Goal: Find contact information: Find contact information

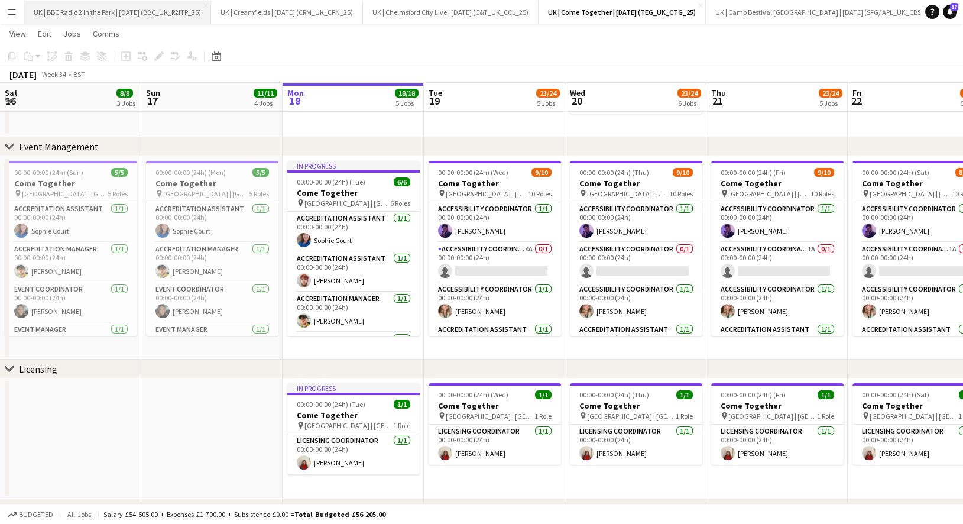
scroll to position [0, 264]
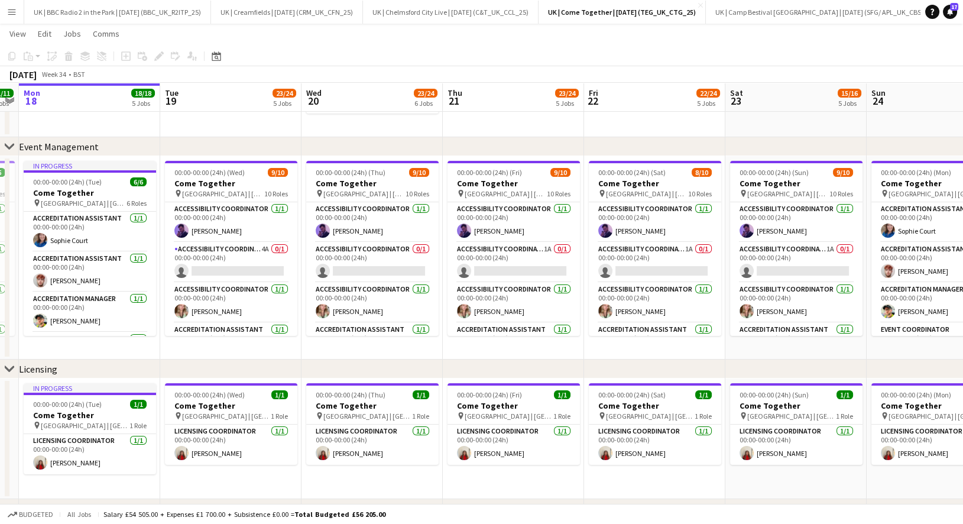
click at [22, 20] on button "Menu" at bounding box center [12, 12] width 24 height 24
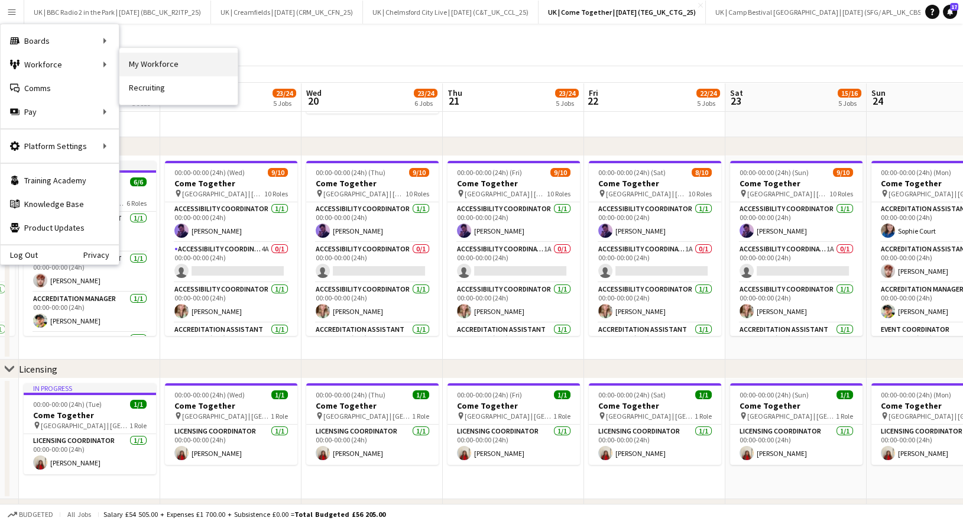
click at [139, 64] on link "My Workforce" at bounding box center [178, 65] width 118 height 24
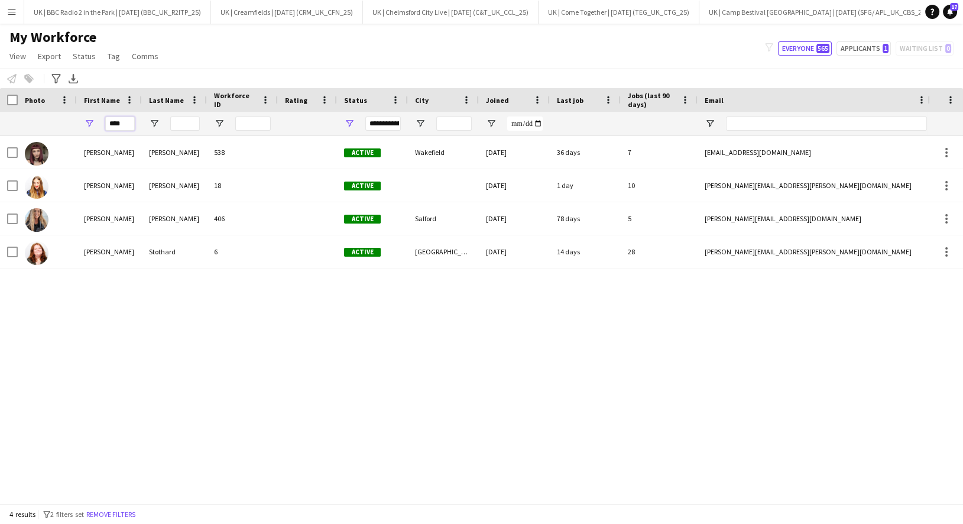
click at [121, 125] on input "****" at bounding box center [120, 123] width 30 height 14
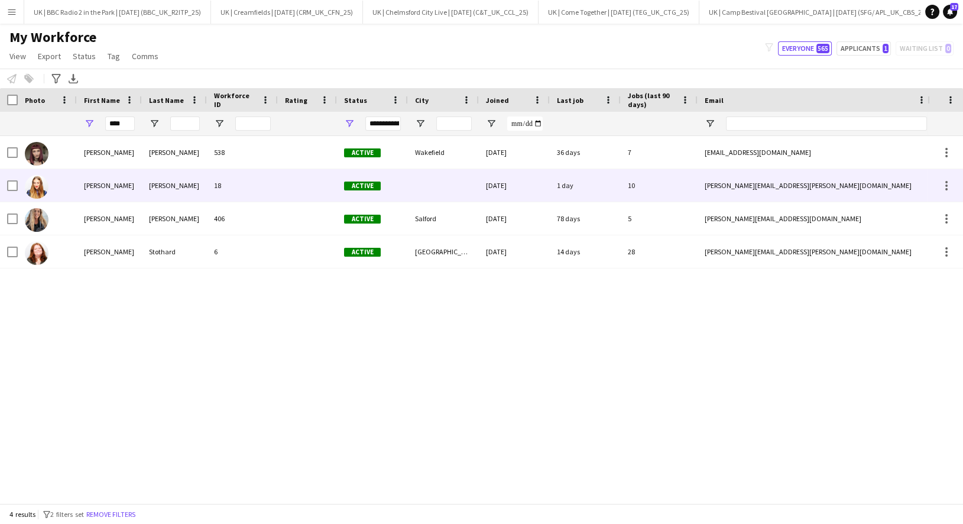
click at [129, 195] on div "Jess" at bounding box center [109, 185] width 65 height 33
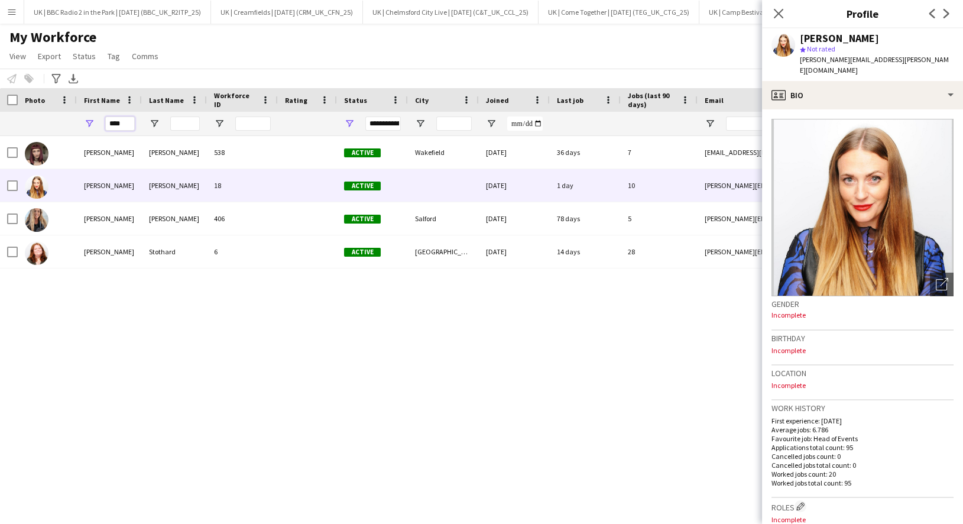
click at [116, 127] on input "****" at bounding box center [120, 123] width 30 height 14
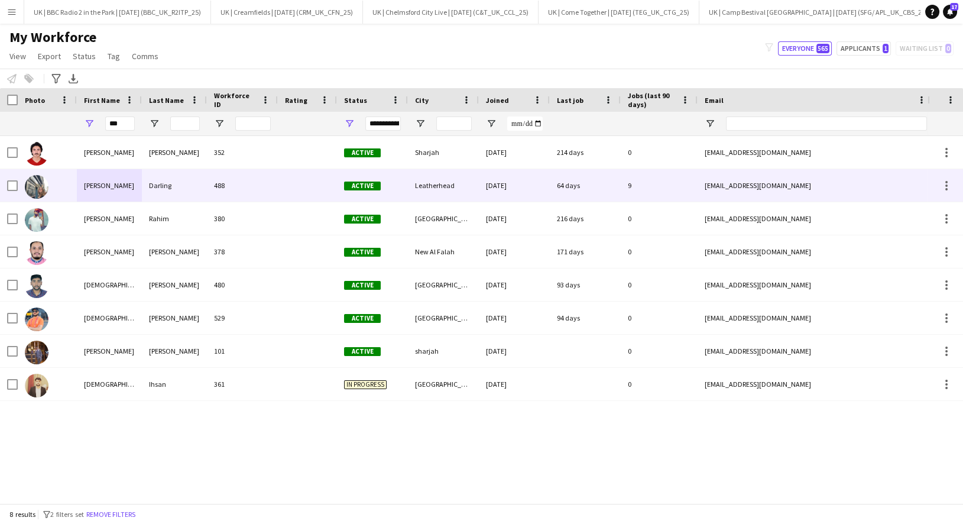
click at [116, 193] on div "Madeleine" at bounding box center [109, 185] width 65 height 33
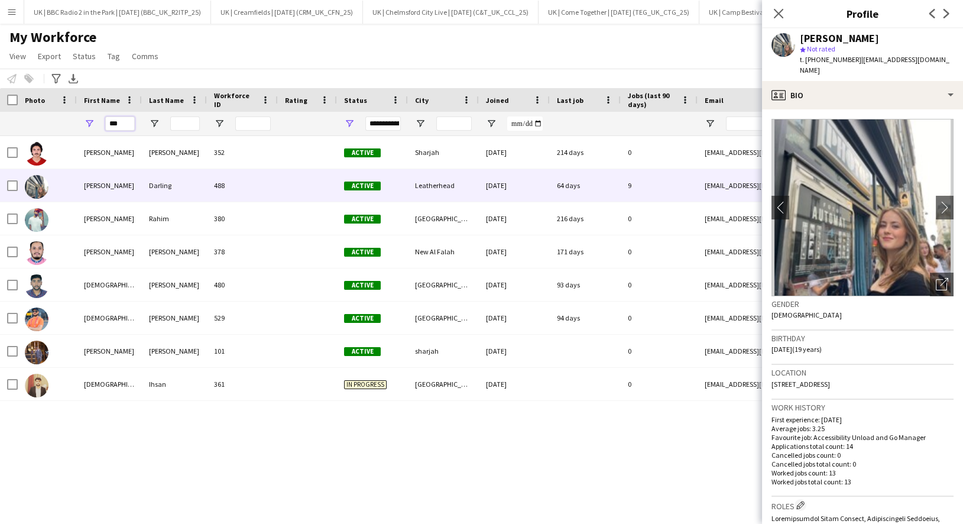
click at [116, 122] on input "***" at bounding box center [120, 123] width 30 height 14
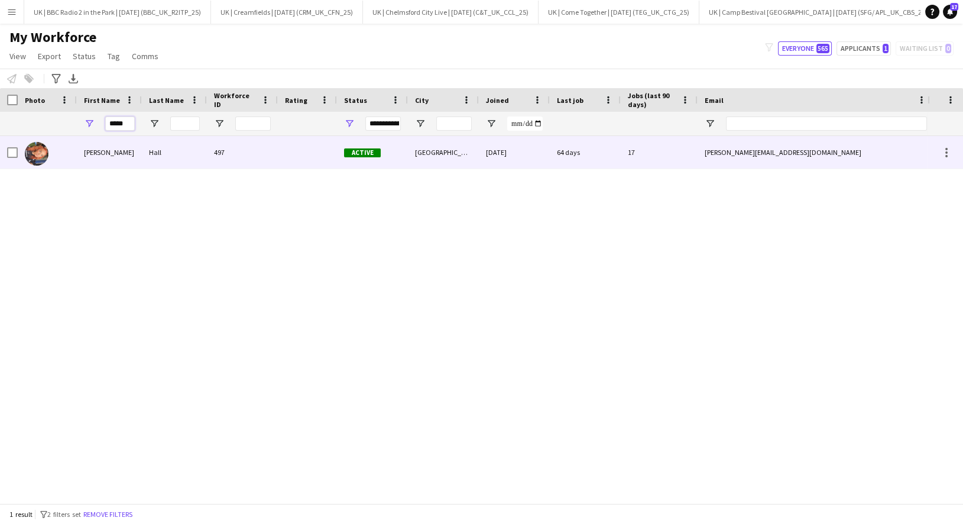
type input "*****"
click at [112, 152] on div "Lydia" at bounding box center [109, 152] width 65 height 33
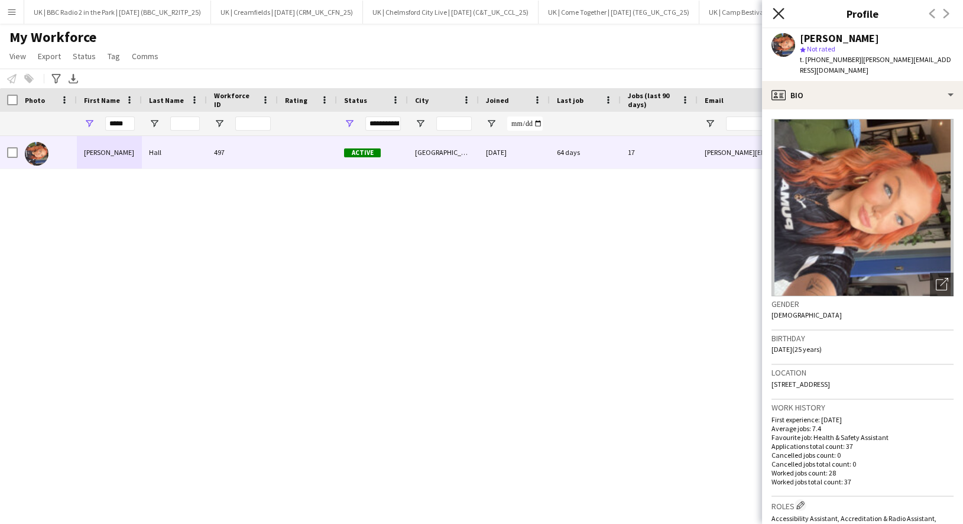
click at [781, 15] on icon at bounding box center [778, 13] width 11 height 11
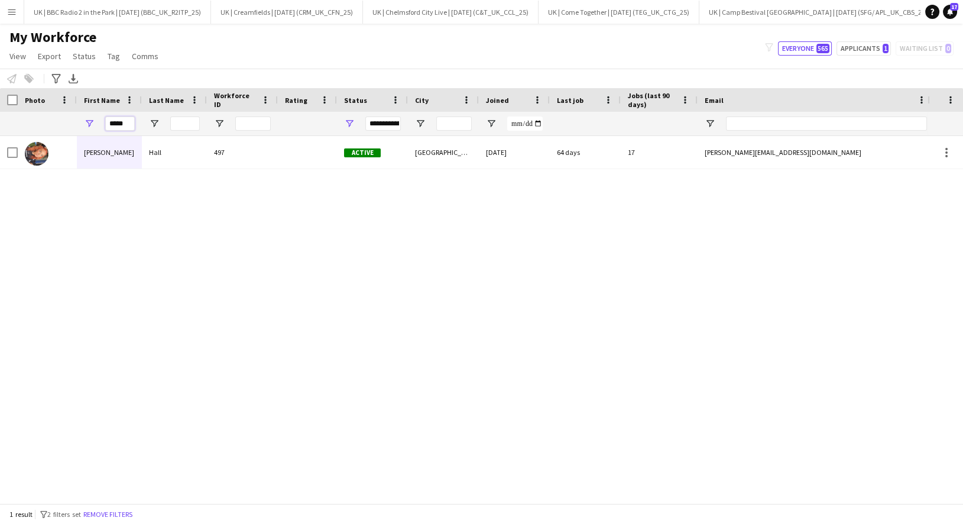
click at [118, 125] on input "*****" at bounding box center [120, 123] width 30 height 14
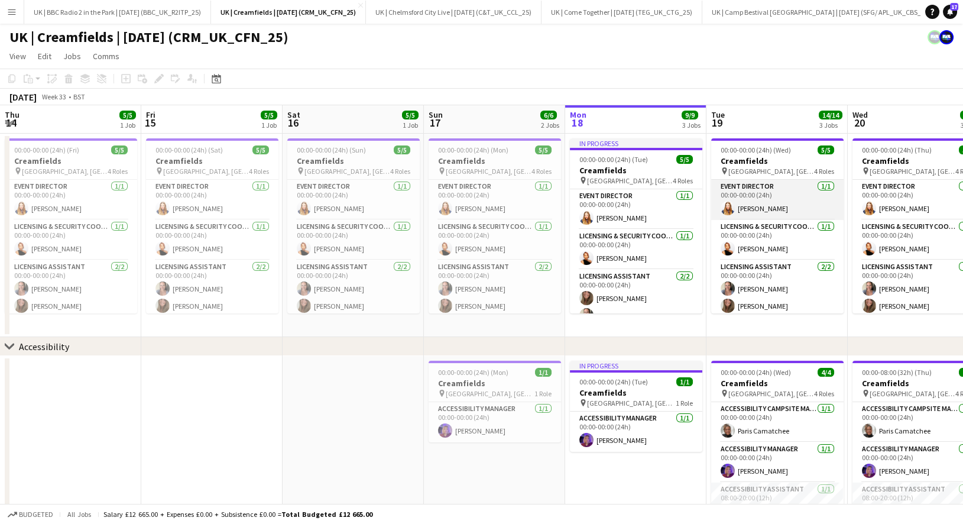
scroll to position [0, 282]
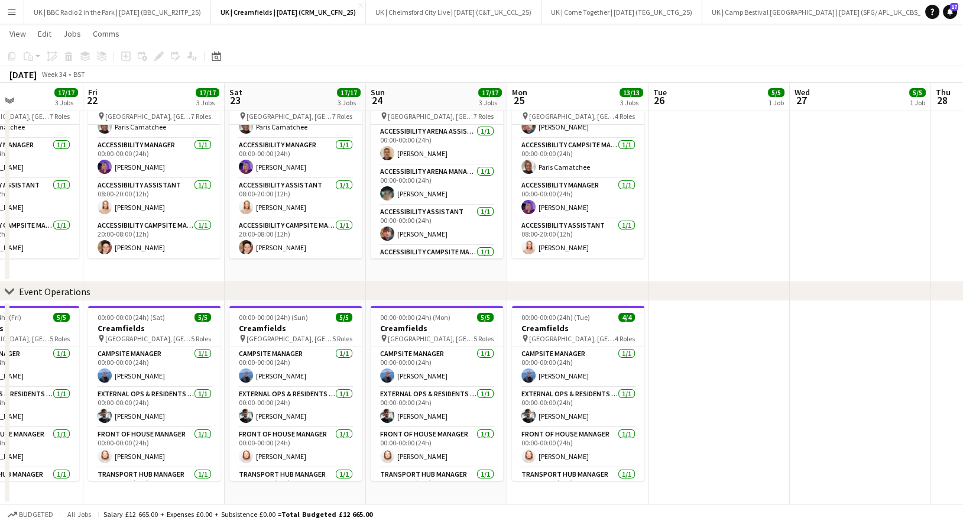
scroll to position [0, 1]
click at [105, 14] on button "UK | BBC Radio 2 in the Park | [DATE] (BBC_UK_R2ITP_25) Close" at bounding box center [117, 12] width 187 height 23
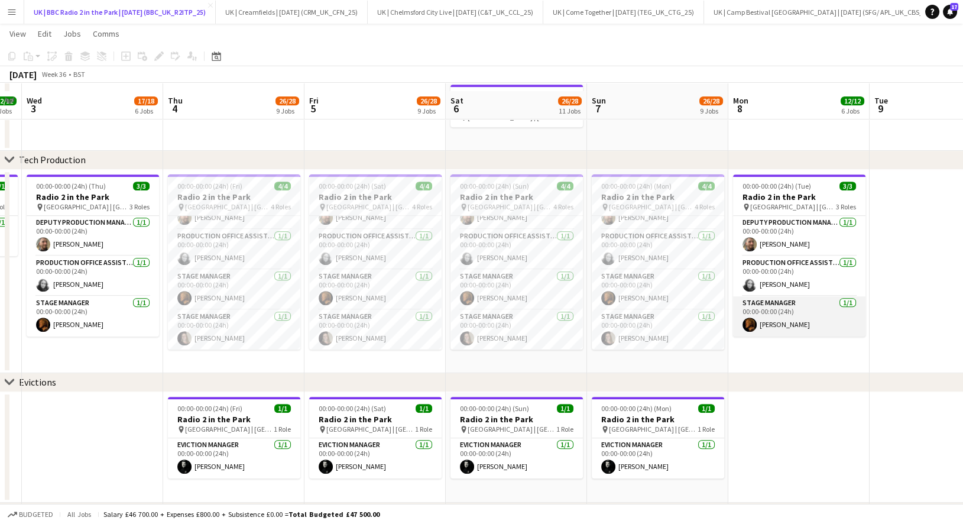
scroll to position [1095, 0]
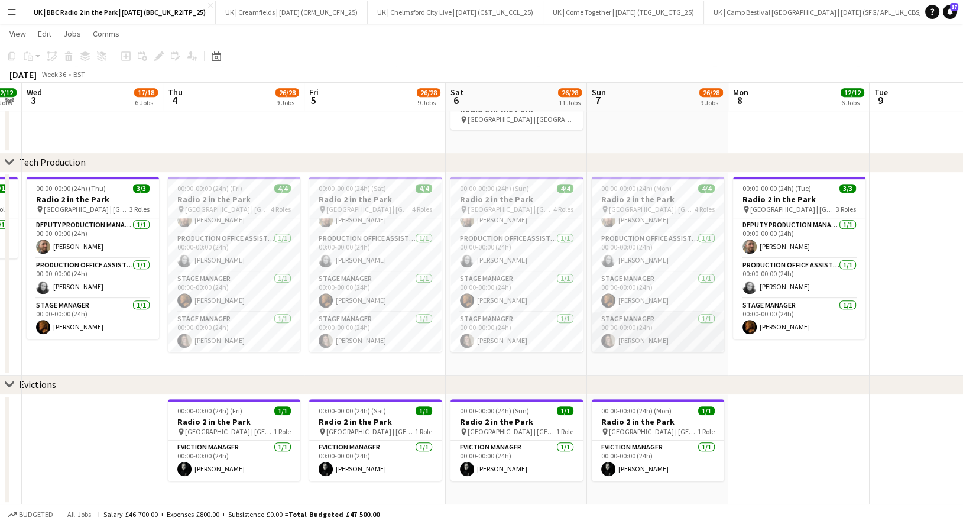
click at [630, 341] on app-card-role "Stage Manager [DATE] 00:00-00:00 (24h) [PERSON_NAME]" at bounding box center [658, 332] width 132 height 40
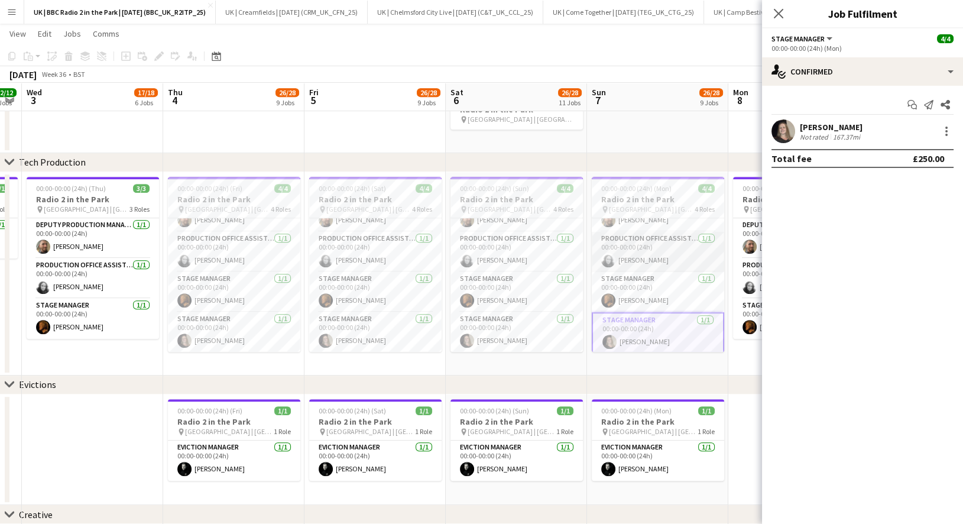
scroll to position [28, 0]
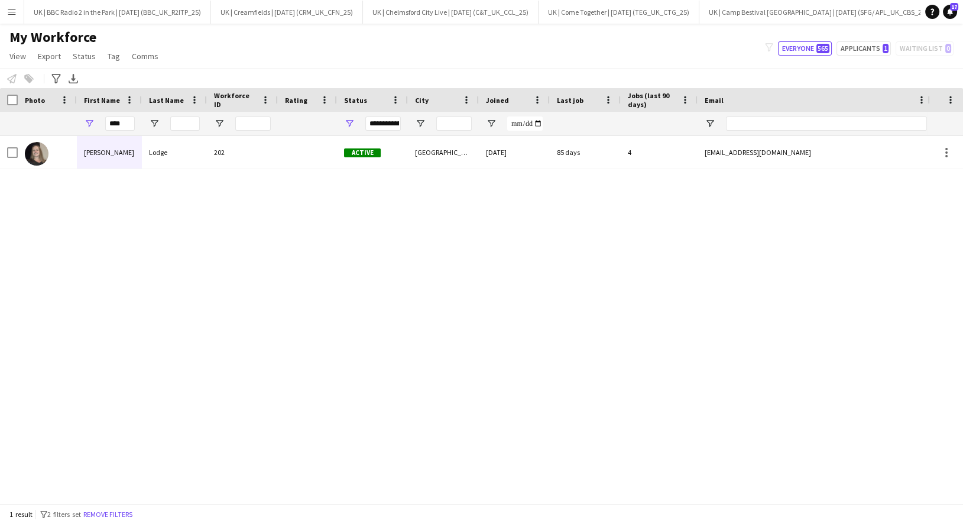
click at [112, 163] on div "[PERSON_NAME]" at bounding box center [109, 152] width 65 height 33
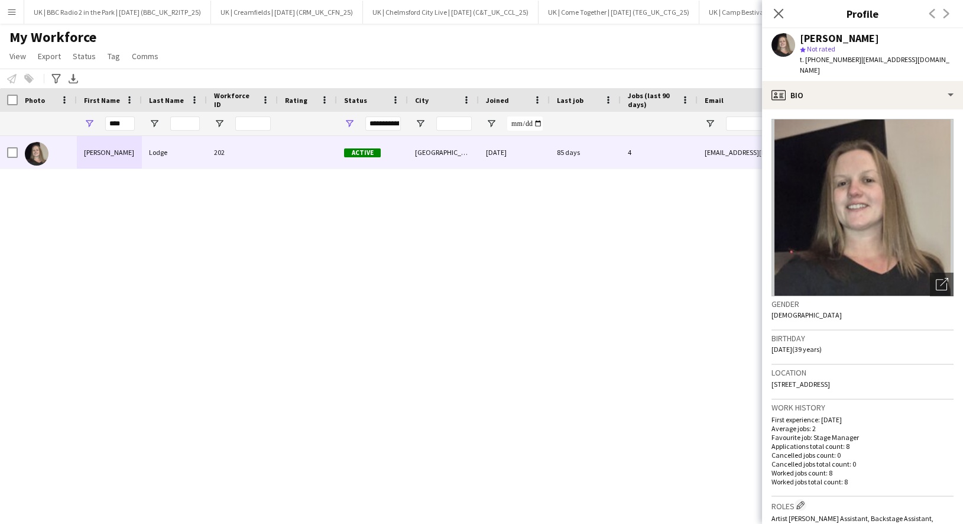
drag, startPoint x: 889, startPoint y: 371, endPoint x: 798, endPoint y: 375, distance: 90.5
click at [798, 375] on div "Location [STREET_ADDRESS]" at bounding box center [863, 382] width 182 height 34
copy span "[STREET_ADDRESS]"
click at [118, 121] on input "****" at bounding box center [120, 123] width 30 height 14
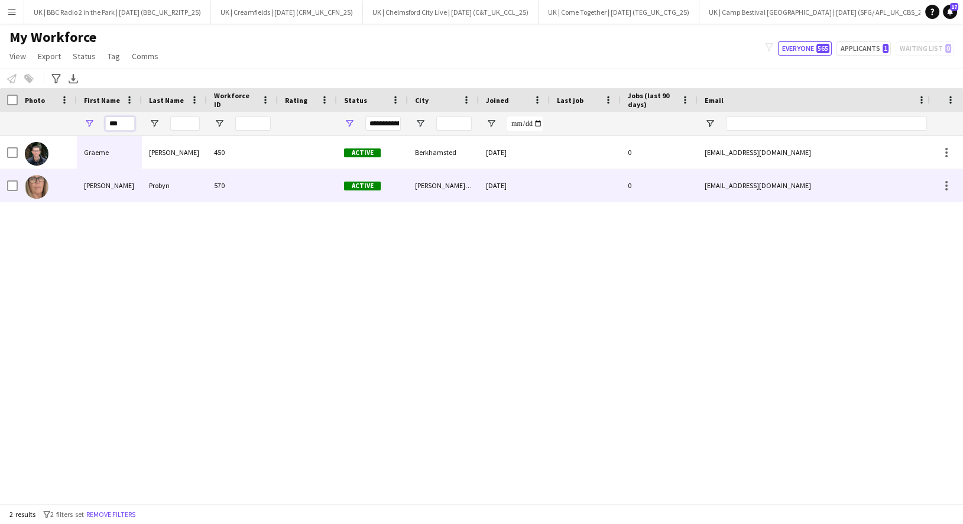
type input "***"
click at [131, 198] on div "Rae" at bounding box center [109, 185] width 65 height 33
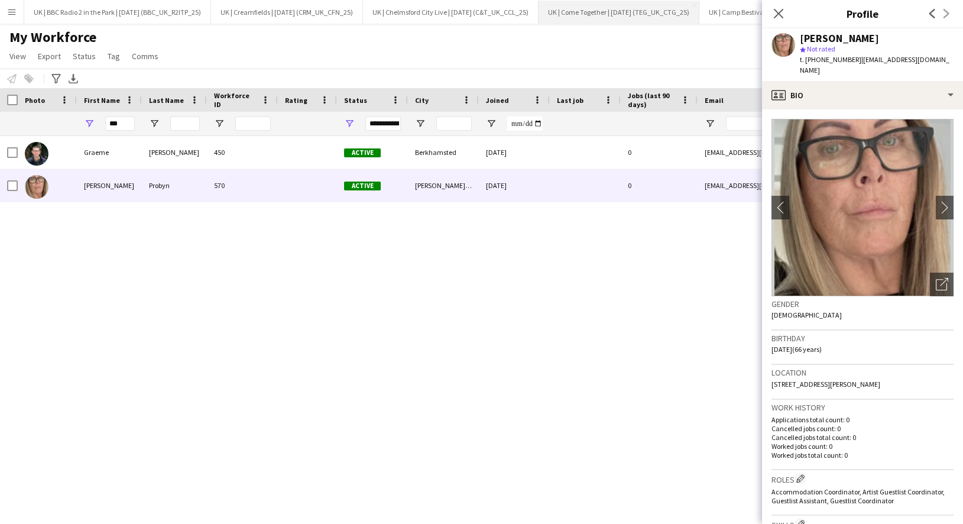
click at [636, 21] on button "UK | Come Together | Aug 2025 (TEG_UK_CTG_25) Close" at bounding box center [619, 12] width 161 height 23
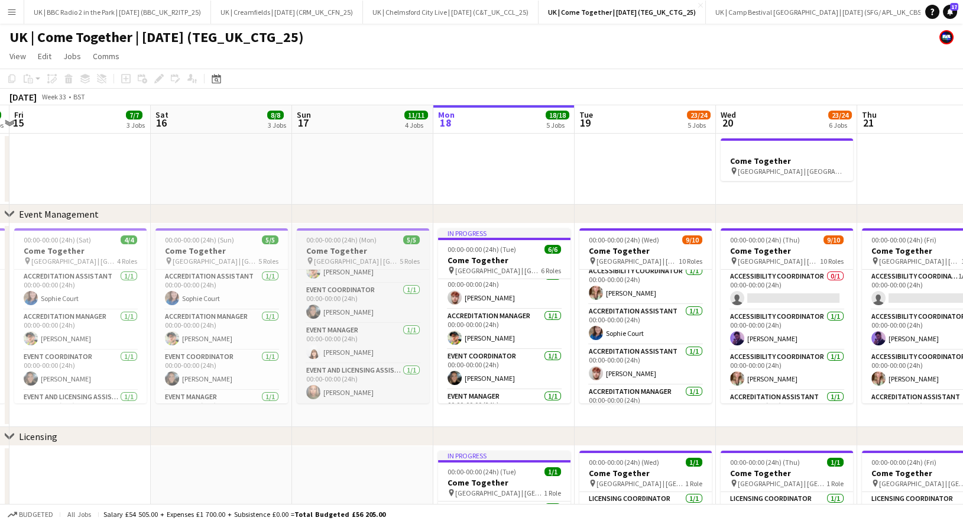
click at [350, 245] on app-job-card "00:00-00:00 (24h) (Mon) 5/5 Come Together pin Town Moor | Newcastle-Upon-Tyne, …" at bounding box center [363, 315] width 132 height 175
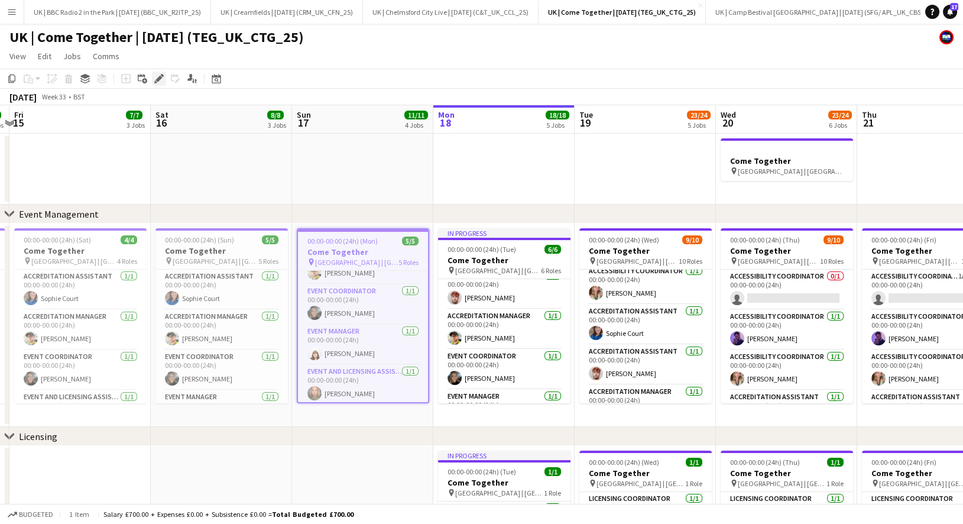
click at [163, 79] on icon "Edit" at bounding box center [158, 78] width 9 height 9
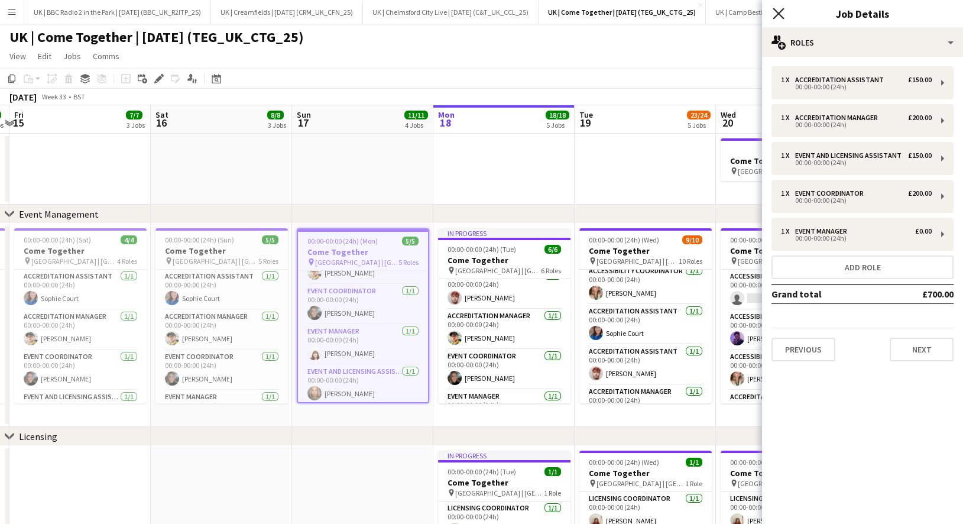
click at [777, 15] on icon at bounding box center [778, 13] width 11 height 11
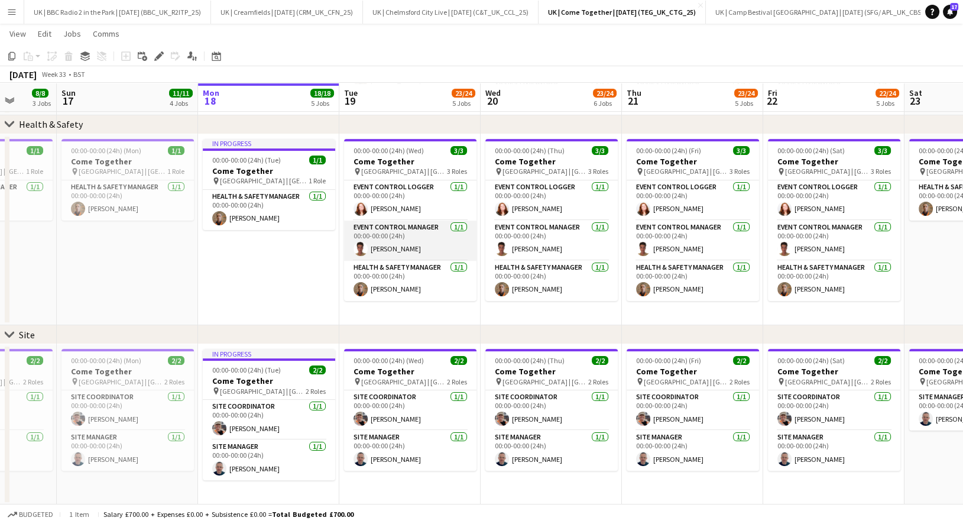
click at [407, 245] on app-card-role "Event Control Manager 1/1 00:00-00:00 (24h) Ryan McClintock" at bounding box center [410, 241] width 132 height 40
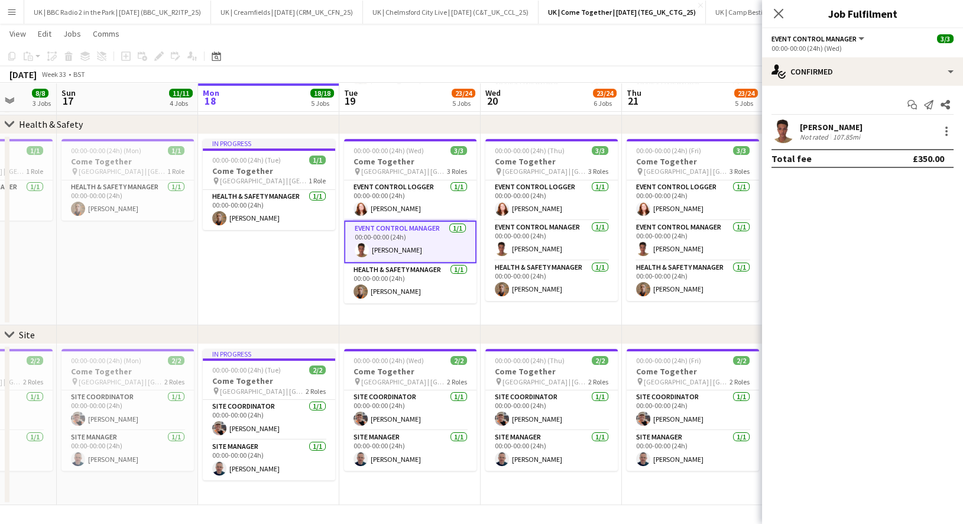
click at [768, 133] on div "Ryan McClintock Not rated 107.85mi" at bounding box center [862, 131] width 201 height 24
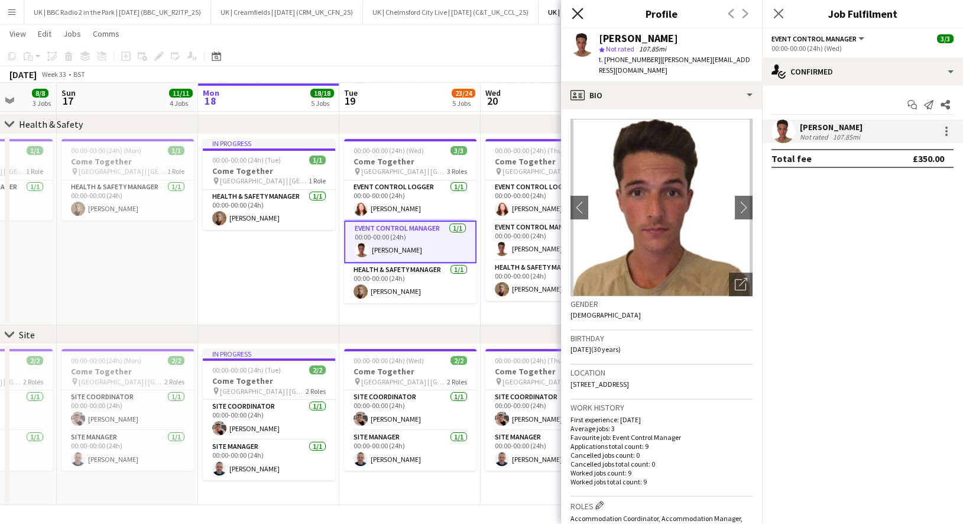
click at [580, 16] on icon at bounding box center [577, 13] width 11 height 11
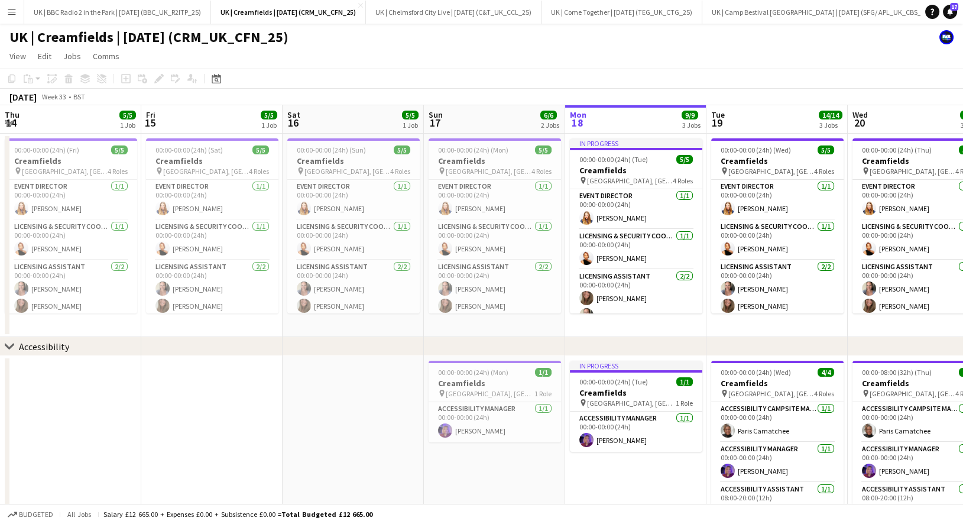
scroll to position [0, 282]
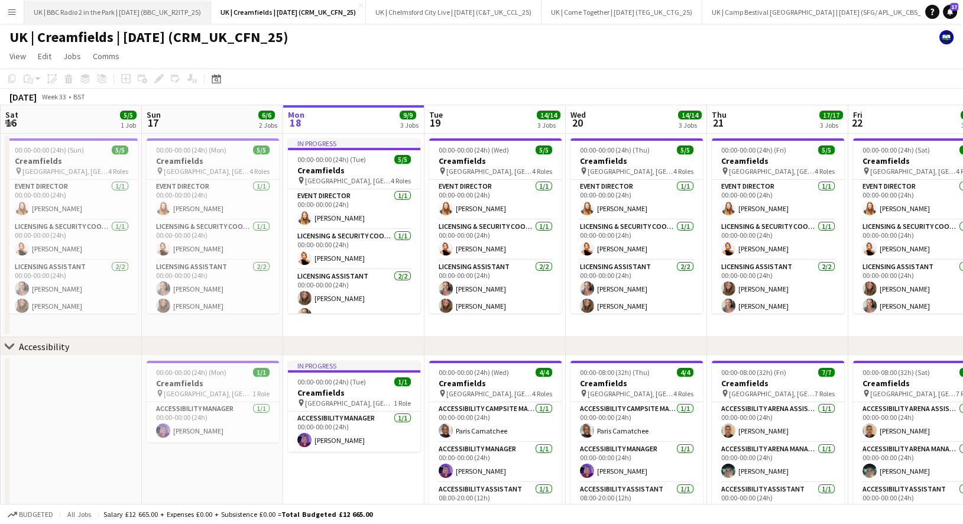
click at [108, 9] on button "UK | BBC Radio 2 in the Park | Sep 2025 (BBC_UK_R2ITP_25) Close" at bounding box center [117, 12] width 187 height 23
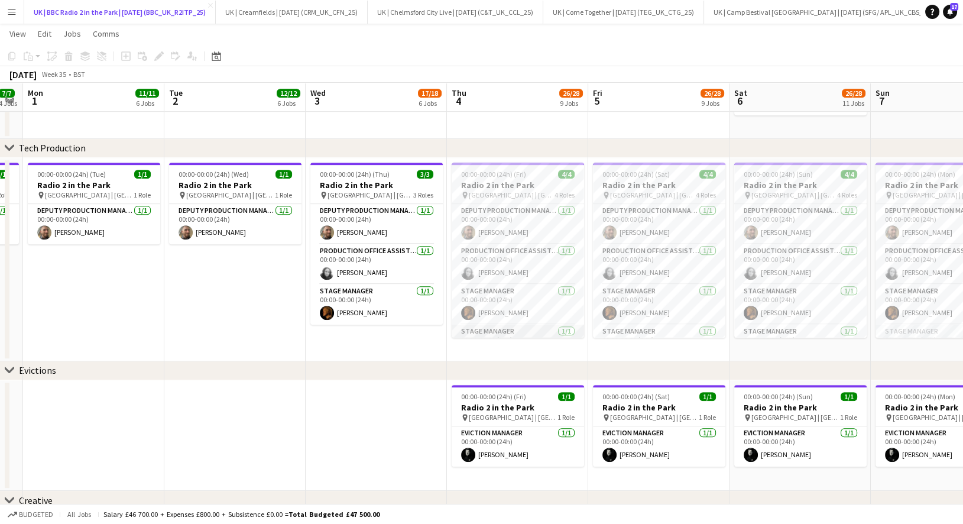
scroll to position [27, 0]
click at [517, 325] on app-card-role "Stage Manager [DATE] 00:00-00:00 (24h) [PERSON_NAME]" at bounding box center [518, 318] width 132 height 40
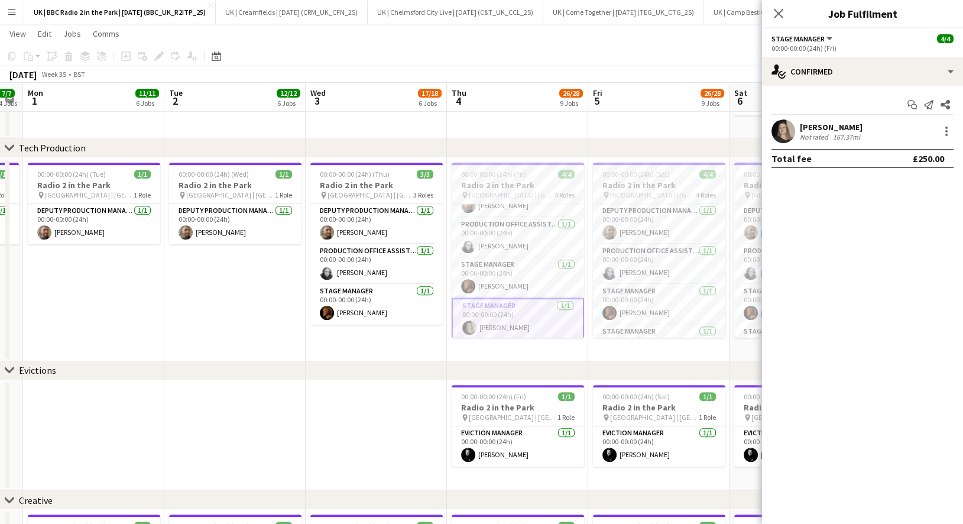
click at [802, 134] on div "Not rated" at bounding box center [815, 136] width 31 height 9
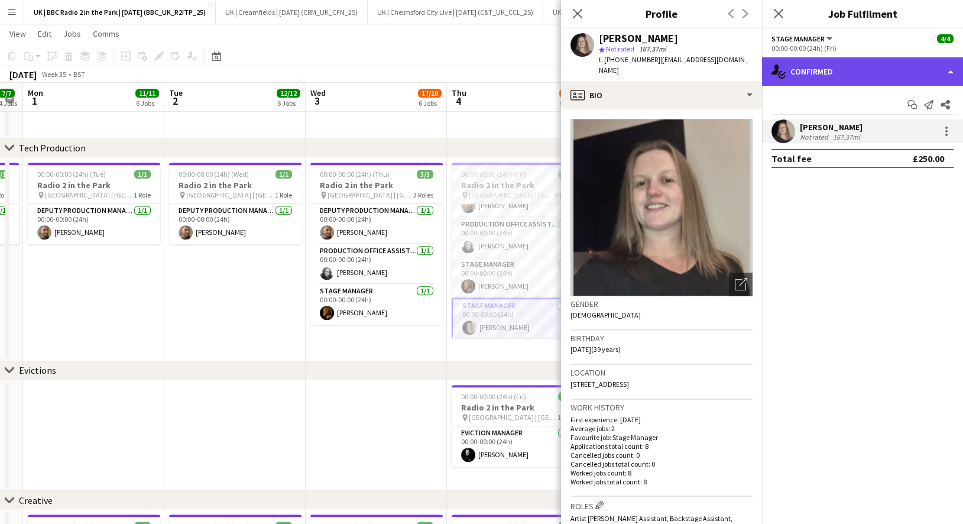
click at [906, 66] on div "single-neutral-actions-check-2 Confirmed" at bounding box center [862, 71] width 201 height 28
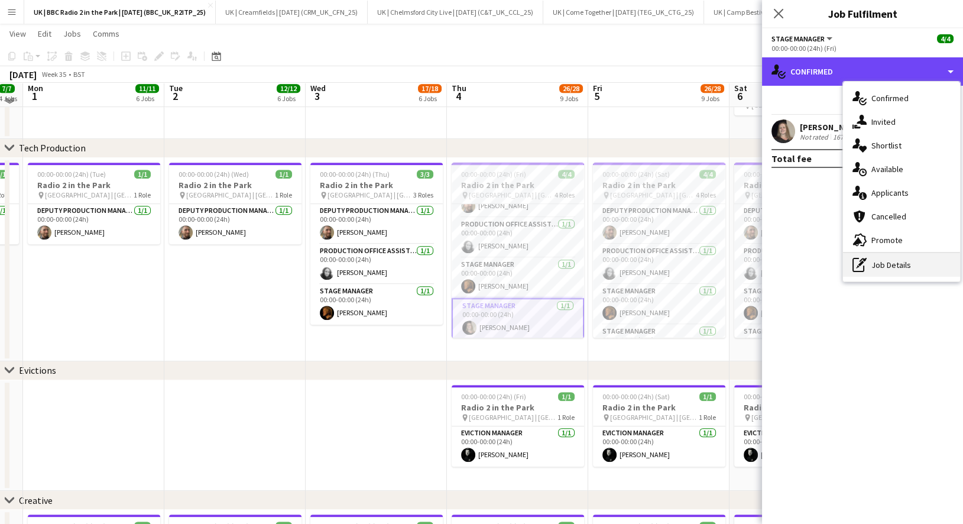
scroll to position [1104, 0]
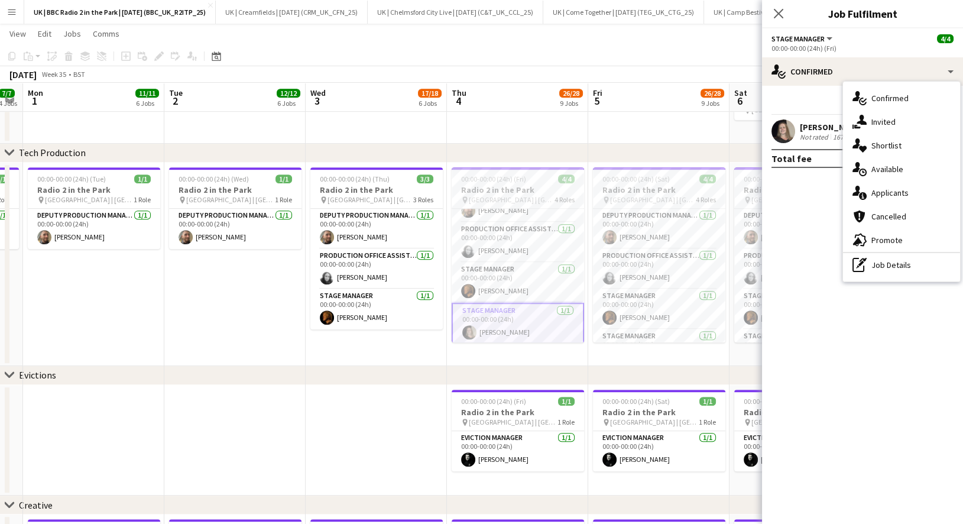
click at [790, 130] on app-user-avatar at bounding box center [784, 131] width 24 height 24
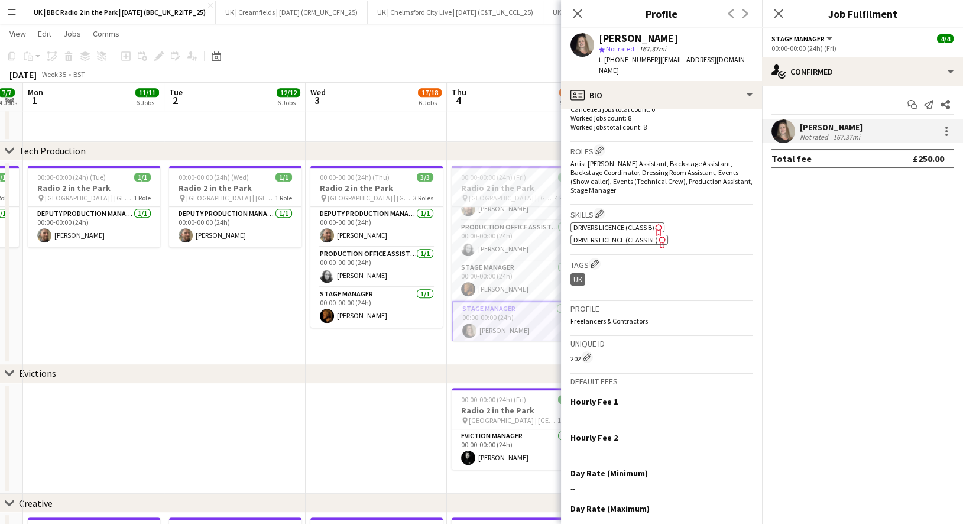
scroll to position [390, 0]
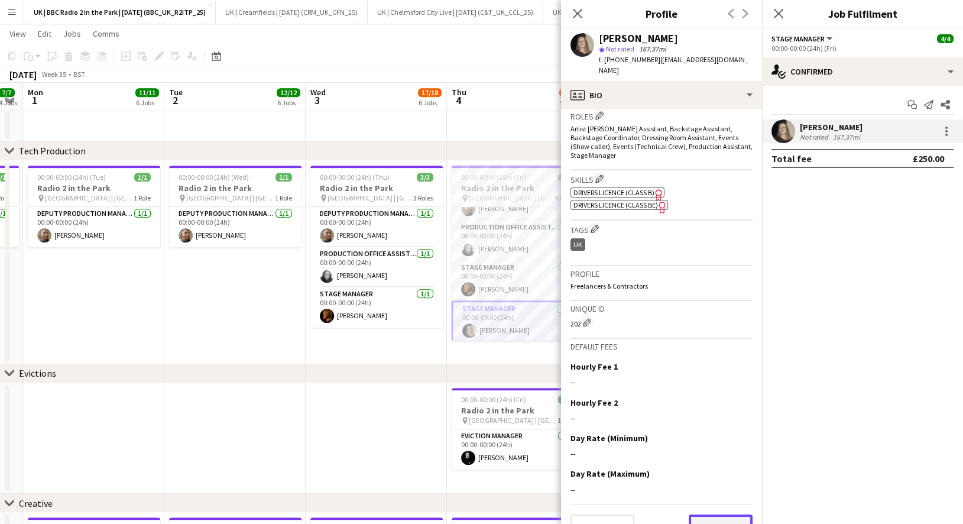
click at [721, 514] on button "Next" at bounding box center [721, 526] width 64 height 24
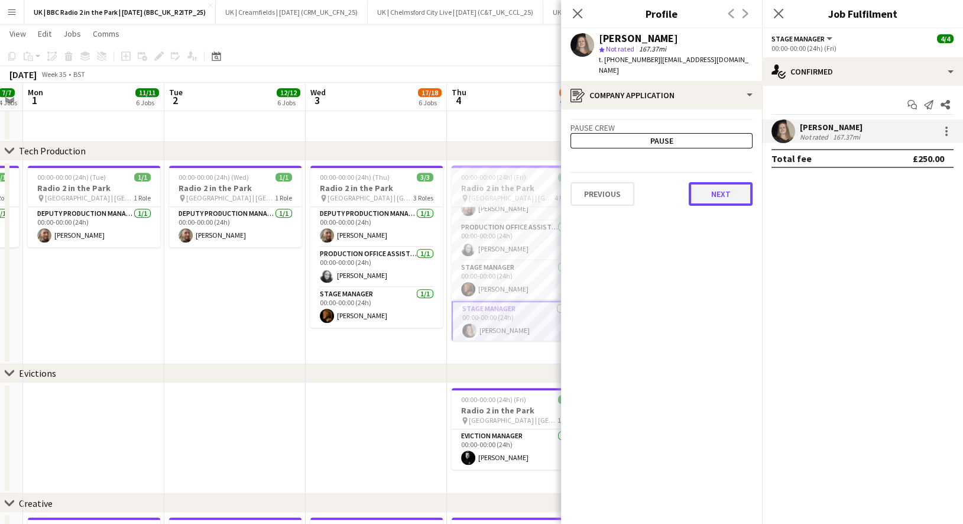
click at [711, 186] on button "Next" at bounding box center [721, 194] width 64 height 24
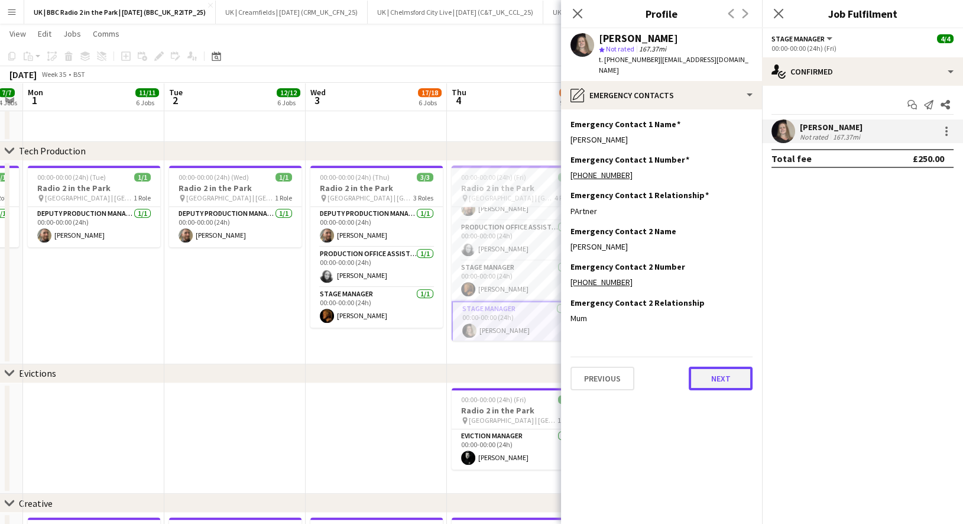
click at [725, 367] on button "Next" at bounding box center [721, 379] width 64 height 24
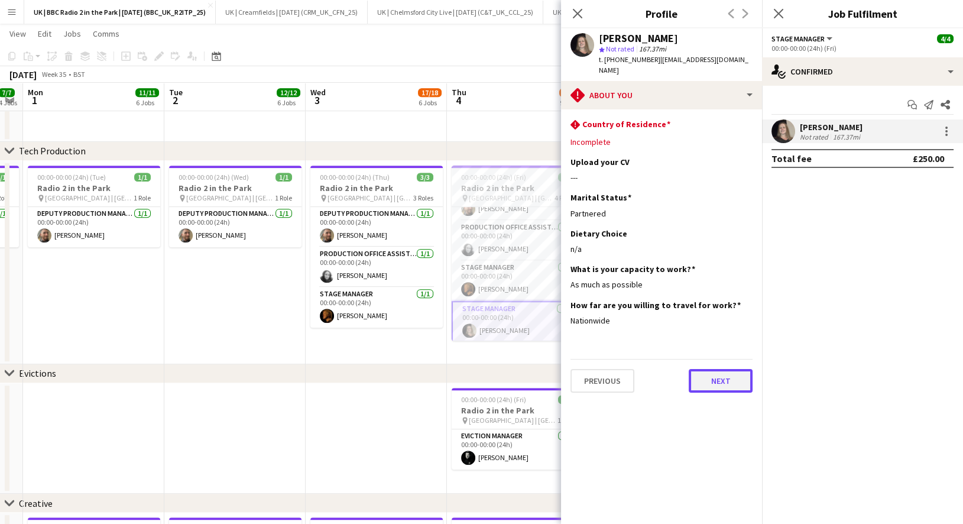
click at [725, 369] on button "Next" at bounding box center [721, 381] width 64 height 24
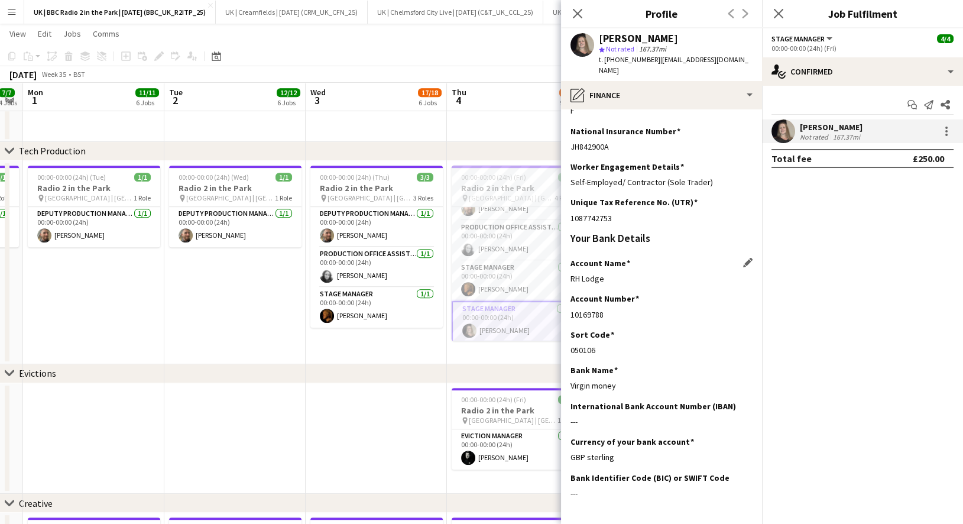
scroll to position [177, 0]
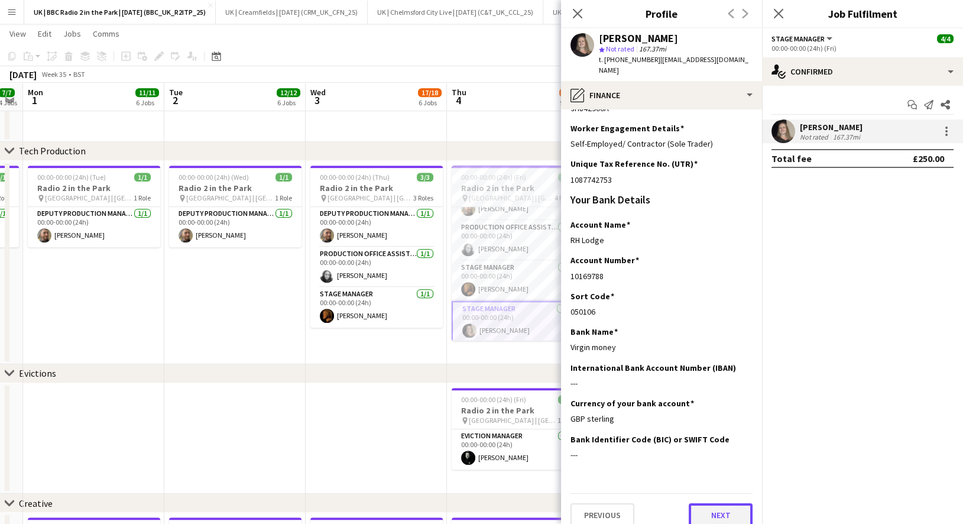
click at [730, 503] on button "Next" at bounding box center [721, 515] width 64 height 24
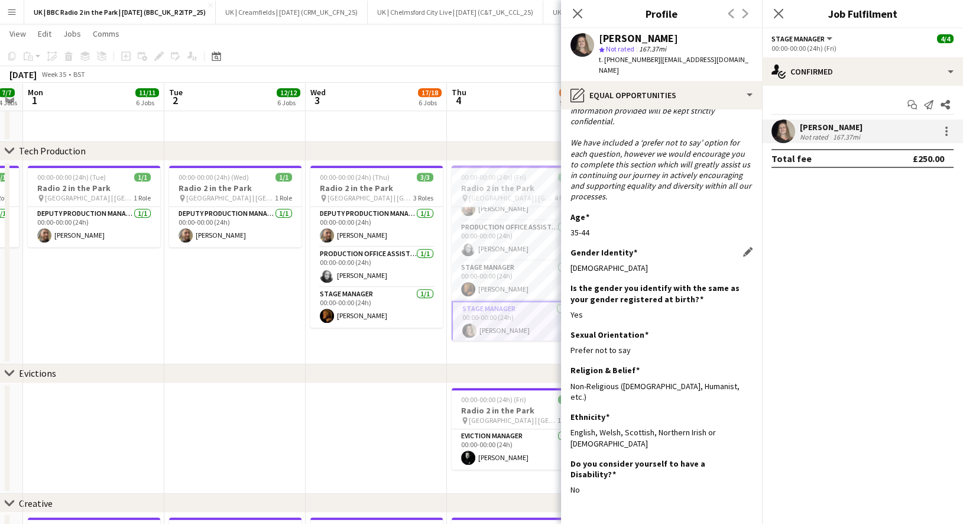
scroll to position [81, 0]
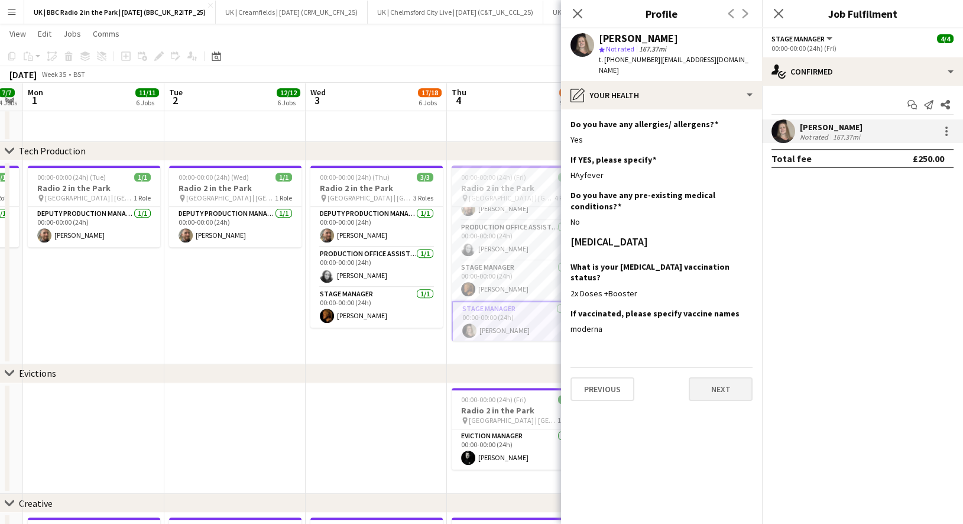
scroll to position [0, 0]
click at [730, 377] on button "Next" at bounding box center [721, 389] width 64 height 24
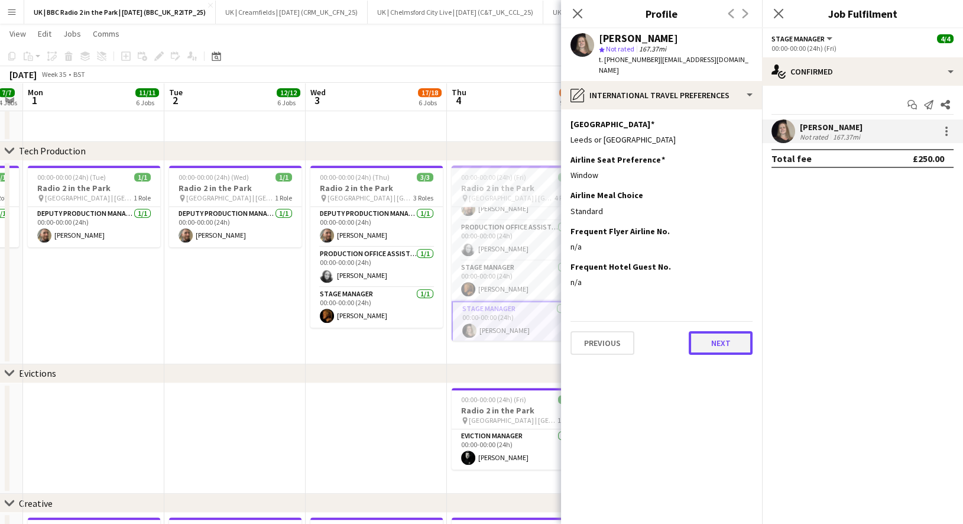
click at [736, 335] on button "Next" at bounding box center [721, 343] width 64 height 24
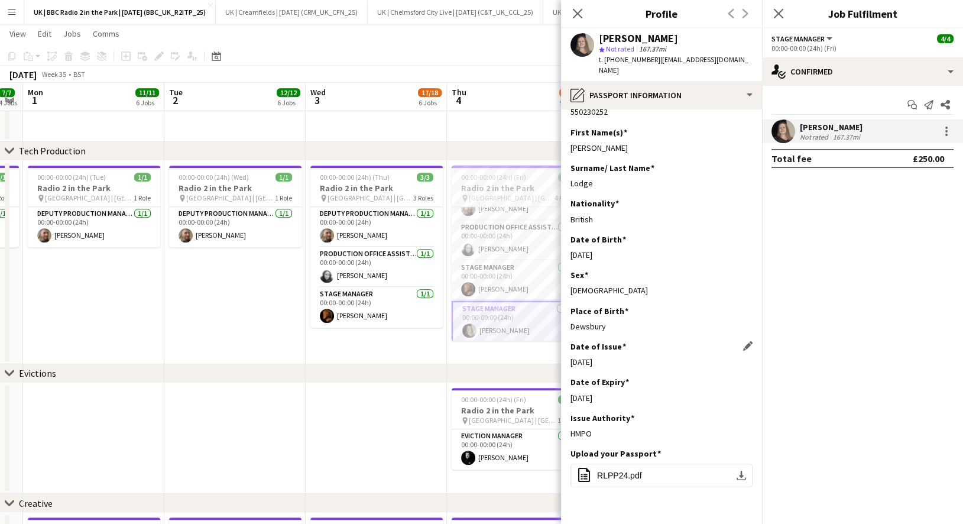
scroll to position [106, 0]
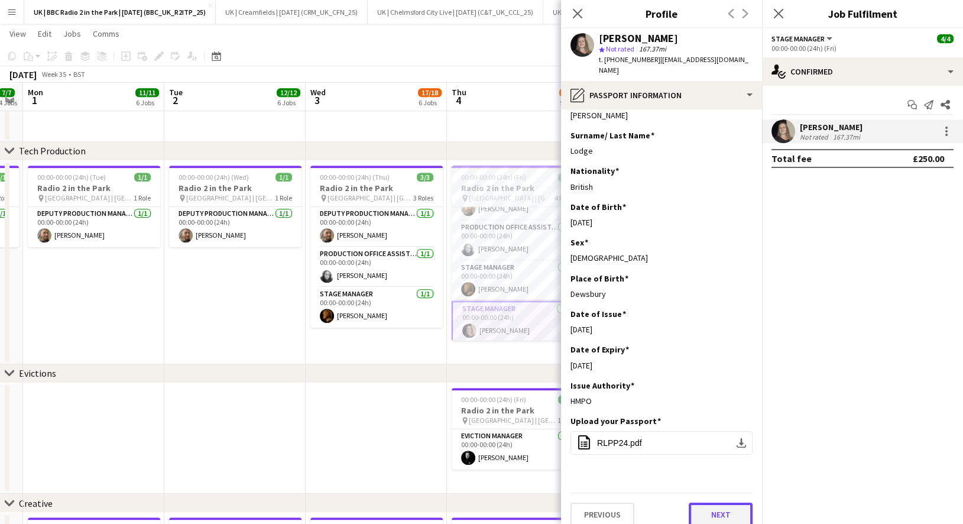
click at [711, 503] on button "Next" at bounding box center [721, 515] width 64 height 24
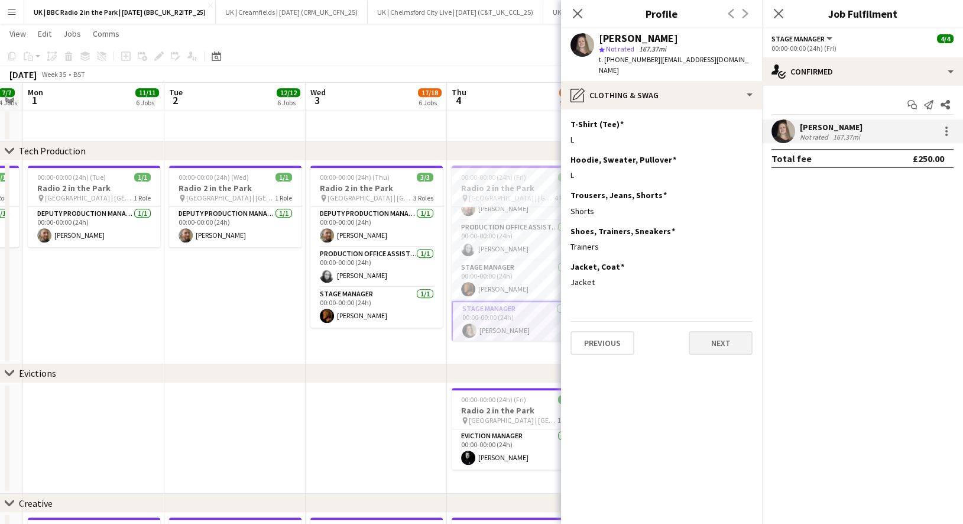
scroll to position [0, 0]
click at [721, 331] on button "Next" at bounding box center [721, 343] width 64 height 24
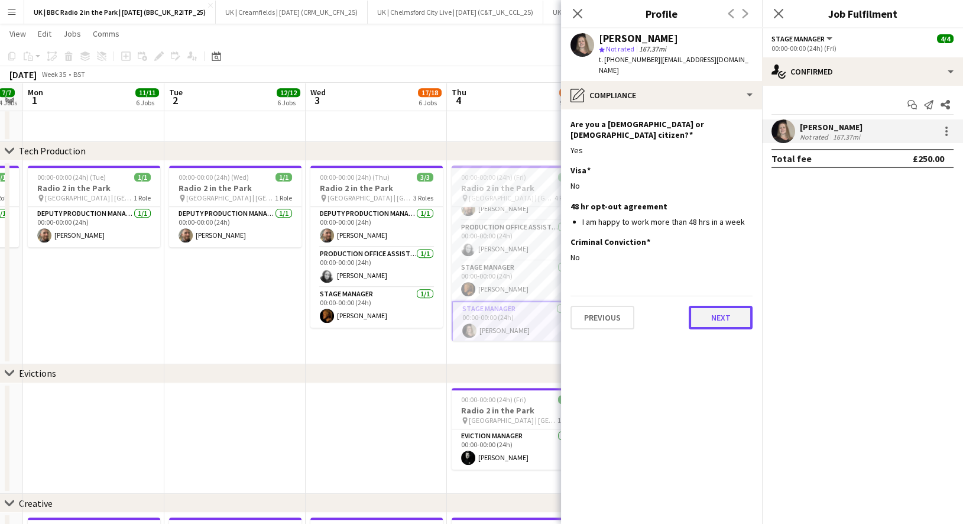
click at [722, 306] on button "Next" at bounding box center [721, 318] width 64 height 24
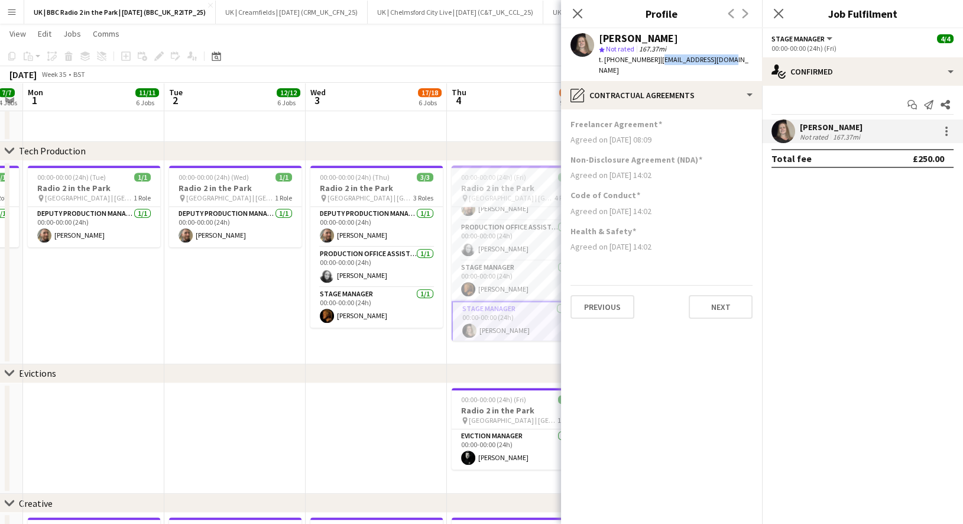
drag, startPoint x: 724, startPoint y: 59, endPoint x: 654, endPoint y: 59, distance: 69.2
click at [654, 59] on div "Ruth Lodge star Not rated 167.37mi t. +447840451437 | splodge29@gmail.com" at bounding box center [661, 54] width 201 height 53
copy span "splodge29@gmail.com"
click at [578, 12] on icon at bounding box center [577, 13] width 11 height 11
